Goal: Transaction & Acquisition: Download file/media

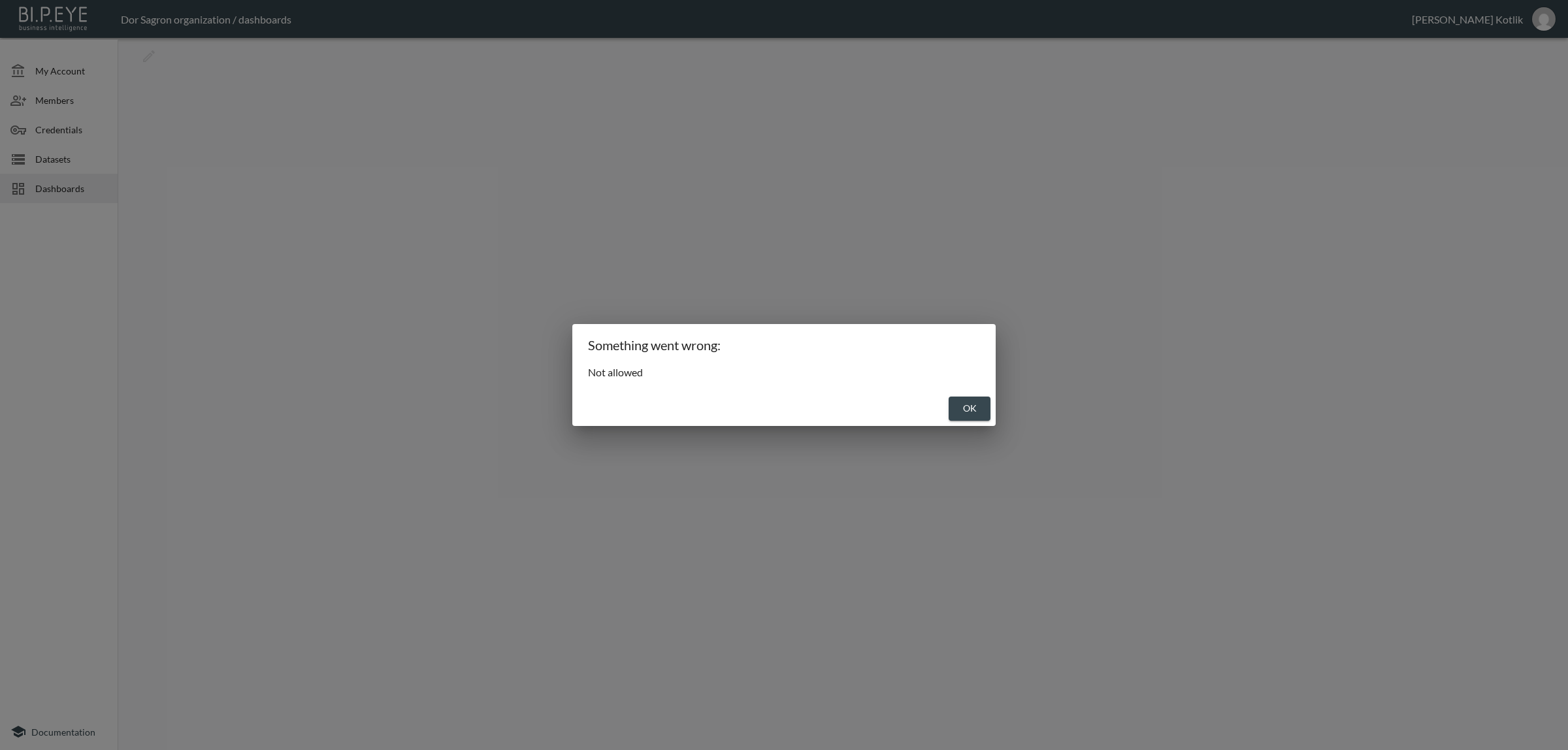
click at [954, 402] on button "OK" at bounding box center [969, 408] width 42 height 24
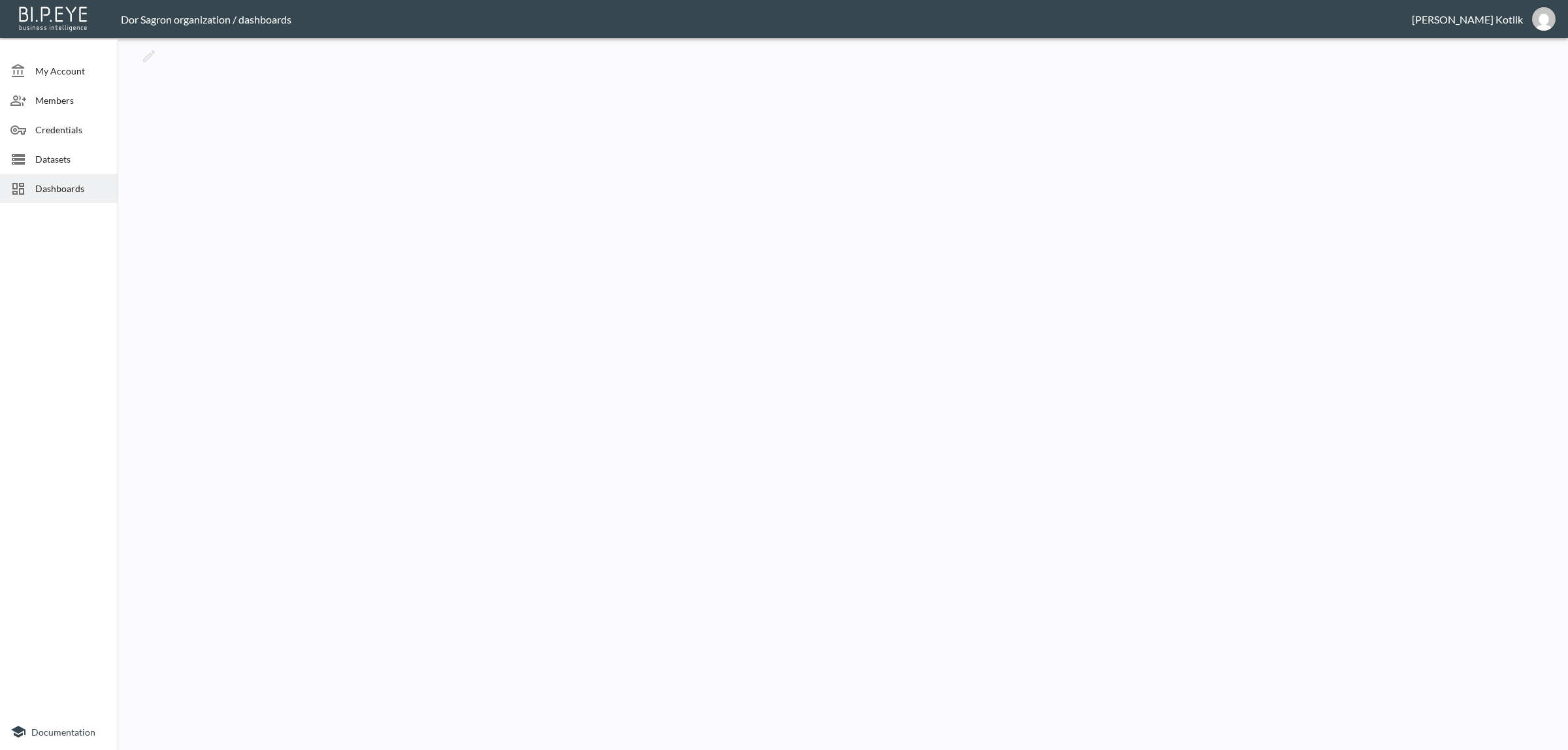
click at [57, 166] on div "Datasets" at bounding box center [58, 158] width 117 height 29
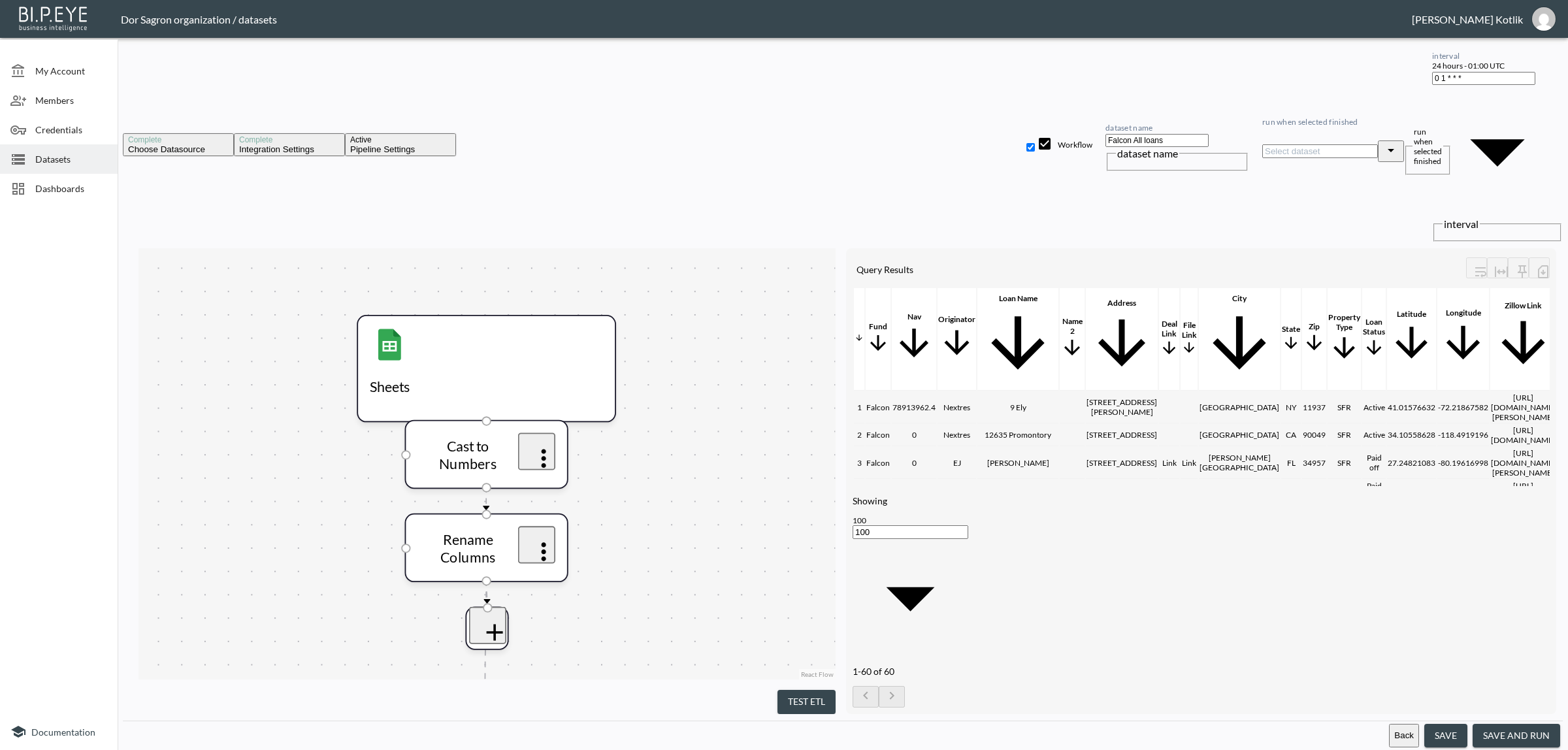
click at [1492, 729] on button "save and run" at bounding box center [1516, 735] width 87 height 24
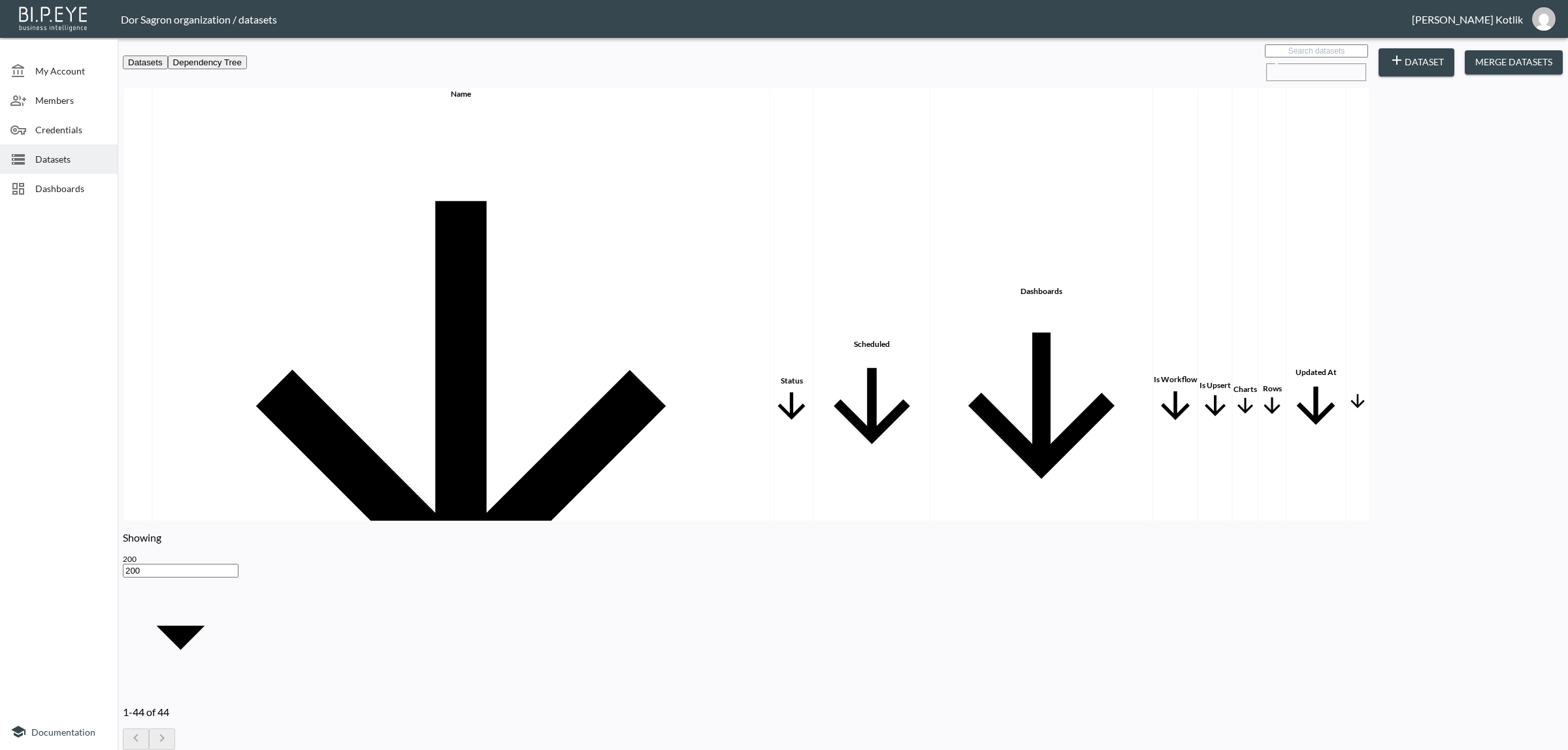
checkbox input "true"
checkbox input "false"
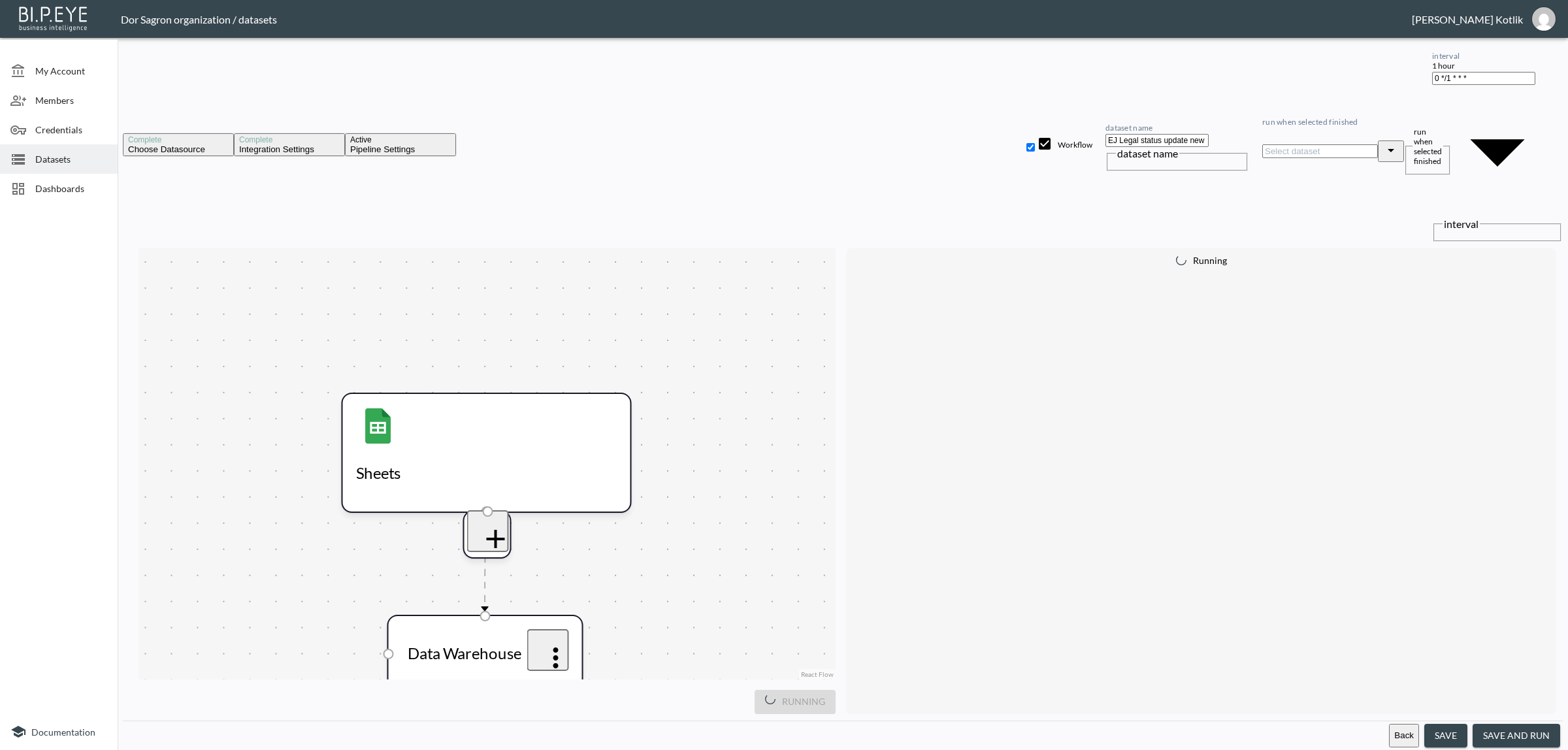
drag, startPoint x: 1509, startPoint y: 733, endPoint x: 477, endPoint y: 47, distance: 1239.2
click at [1509, 733] on button "save and run" at bounding box center [1516, 735] width 87 height 24
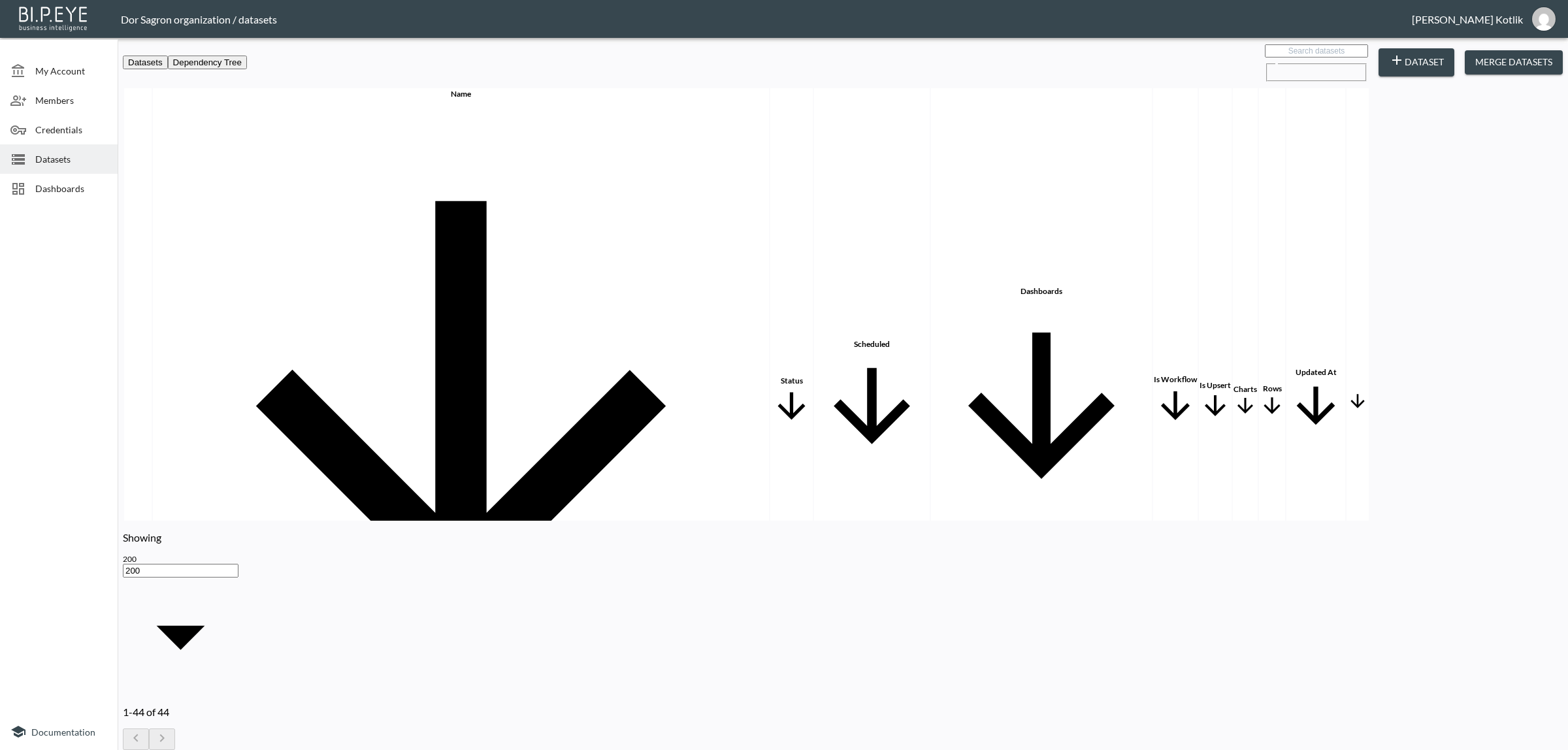
checkbox input "true"
checkbox input "false"
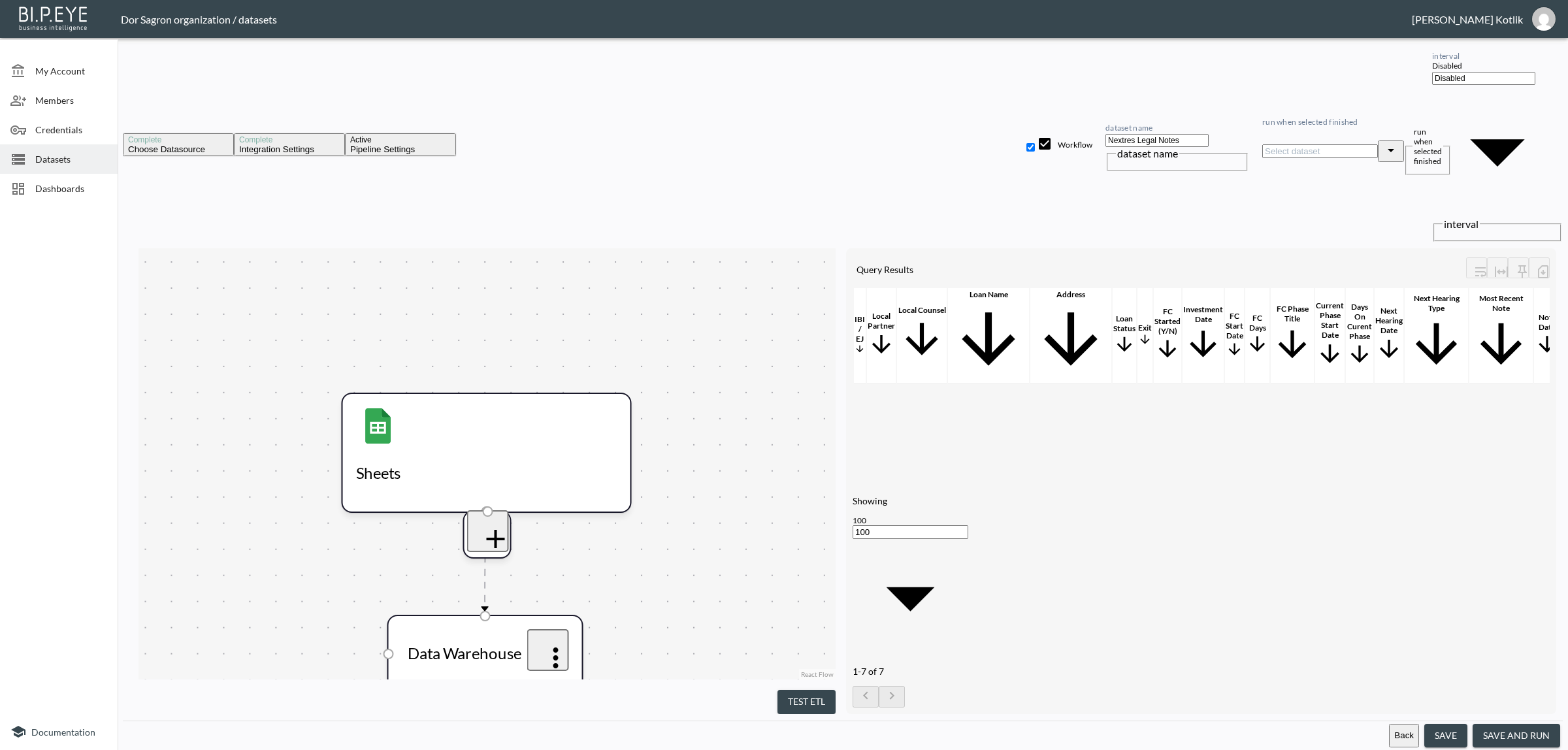
click at [1514, 733] on button "save and run" at bounding box center [1516, 735] width 87 height 24
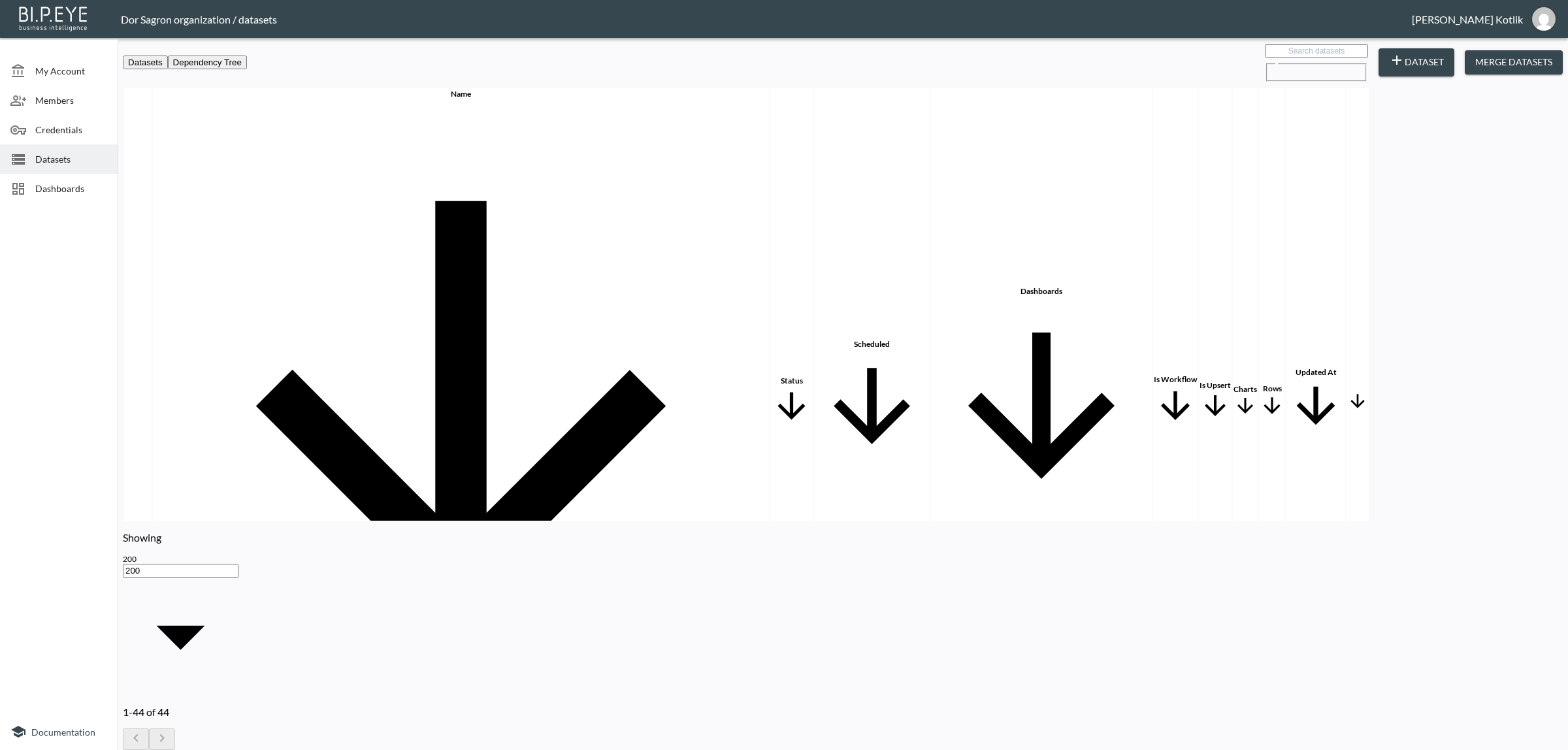
checkbox input "true"
checkbox input "false"
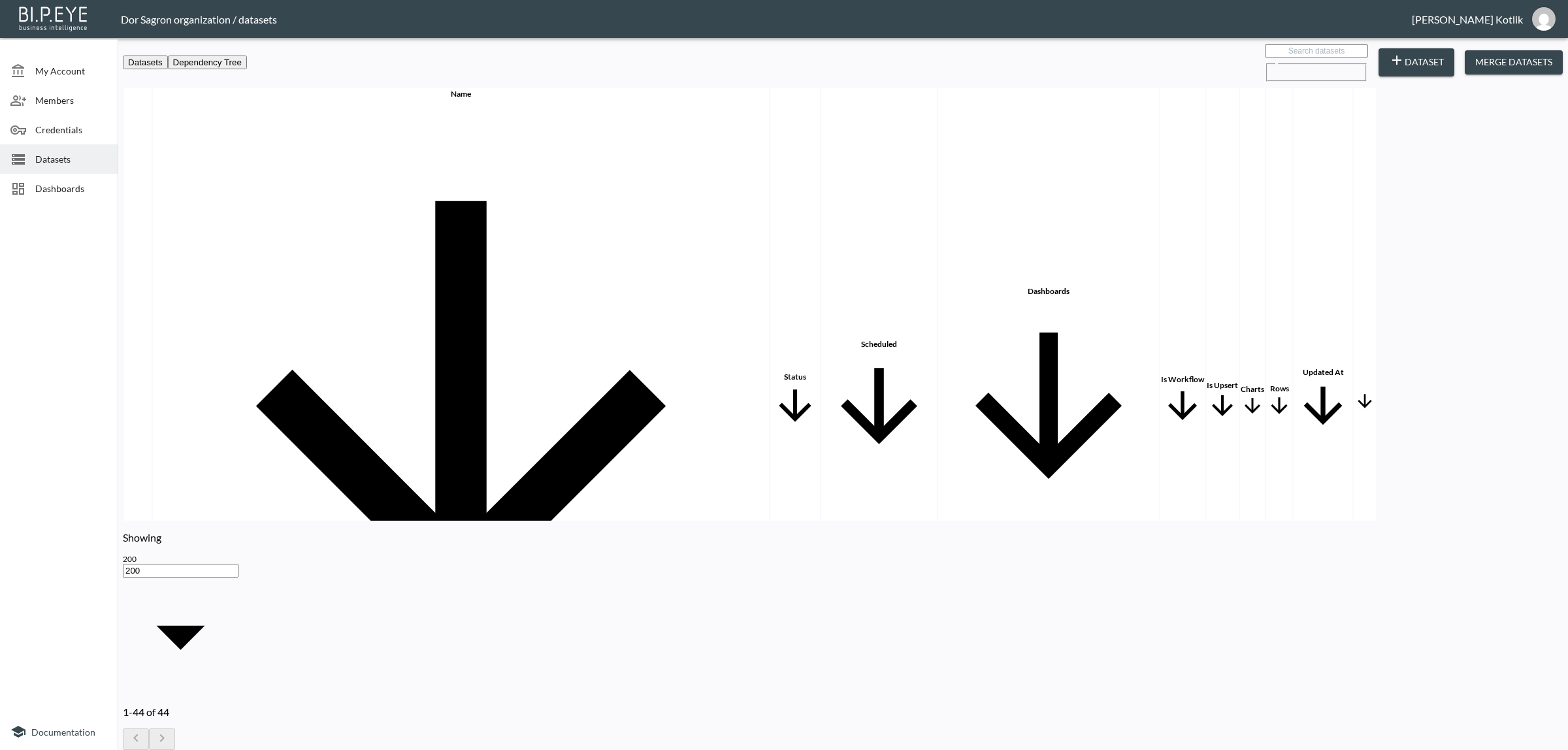
checkbox input "false"
checkbox input "true"
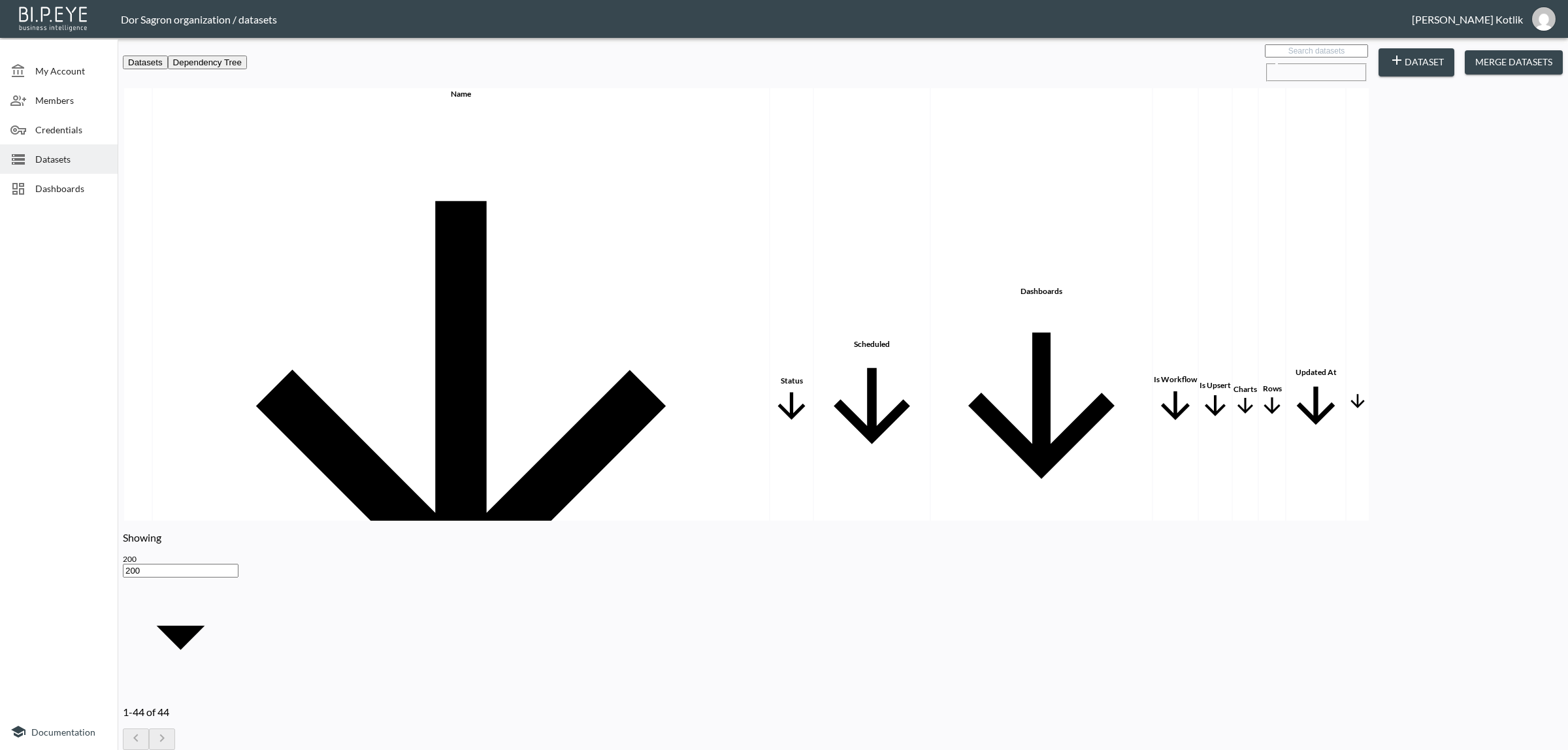
click at [64, 177] on div "Dashboards" at bounding box center [58, 188] width 117 height 29
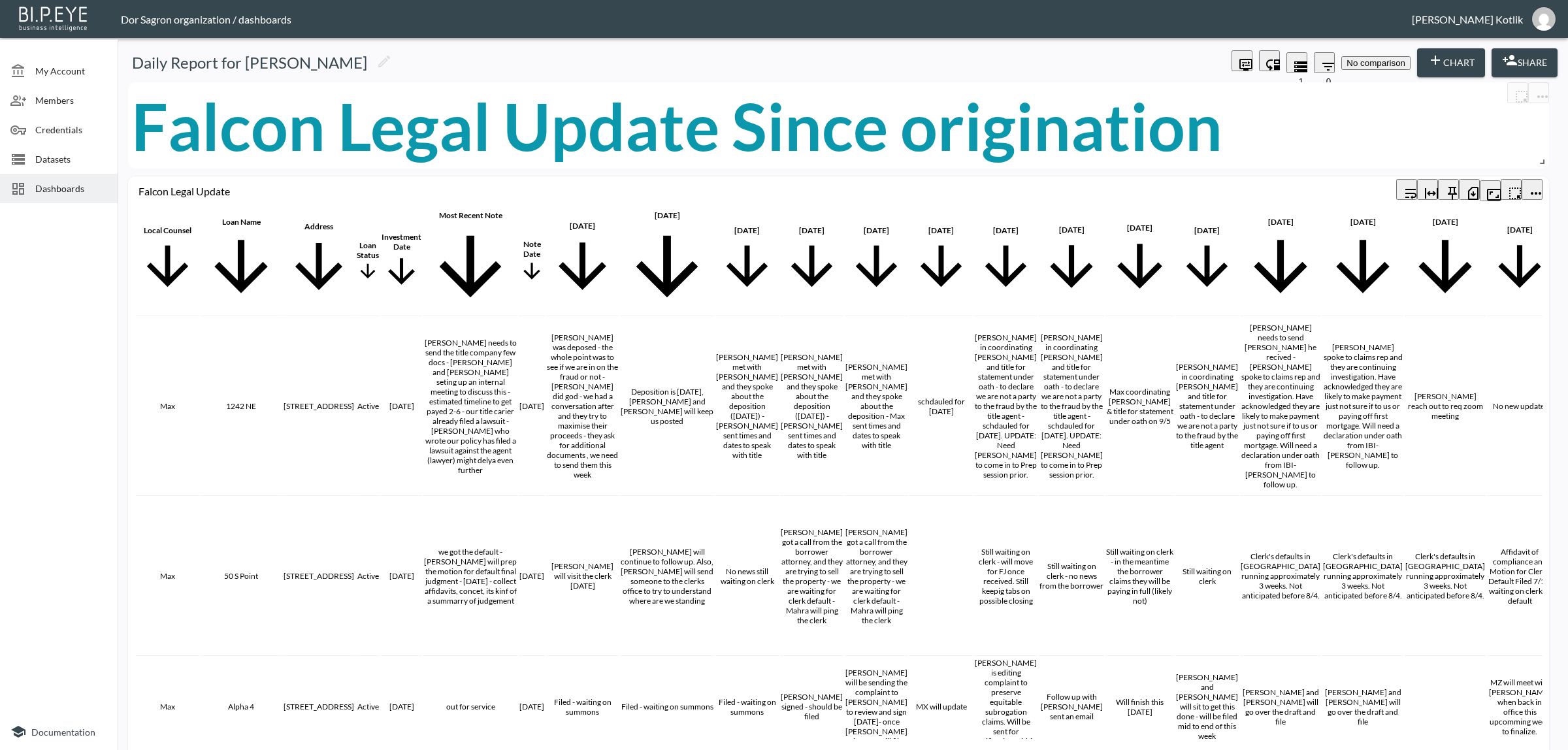
click at [1468, 187] on icon "button" at bounding box center [1473, 193] width 11 height 13
click at [1254, 147] on div "Falcon Legal Update Since origination" at bounding box center [839, 126] width 1414 height 87
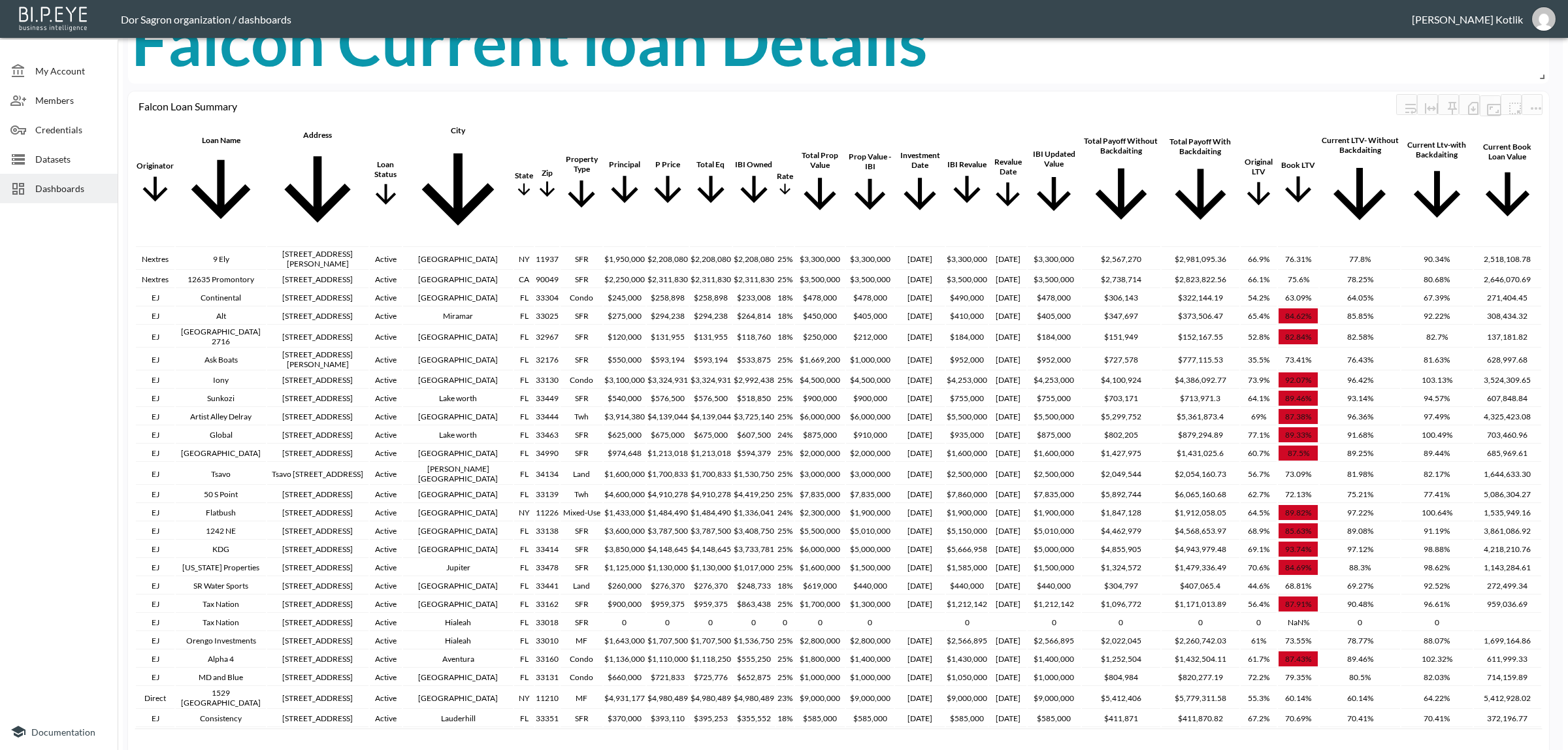
scroll to position [980, 0]
click at [1466, 99] on icon "button" at bounding box center [1473, 107] width 16 height 16
